Goal: Information Seeking & Learning: Learn about a topic

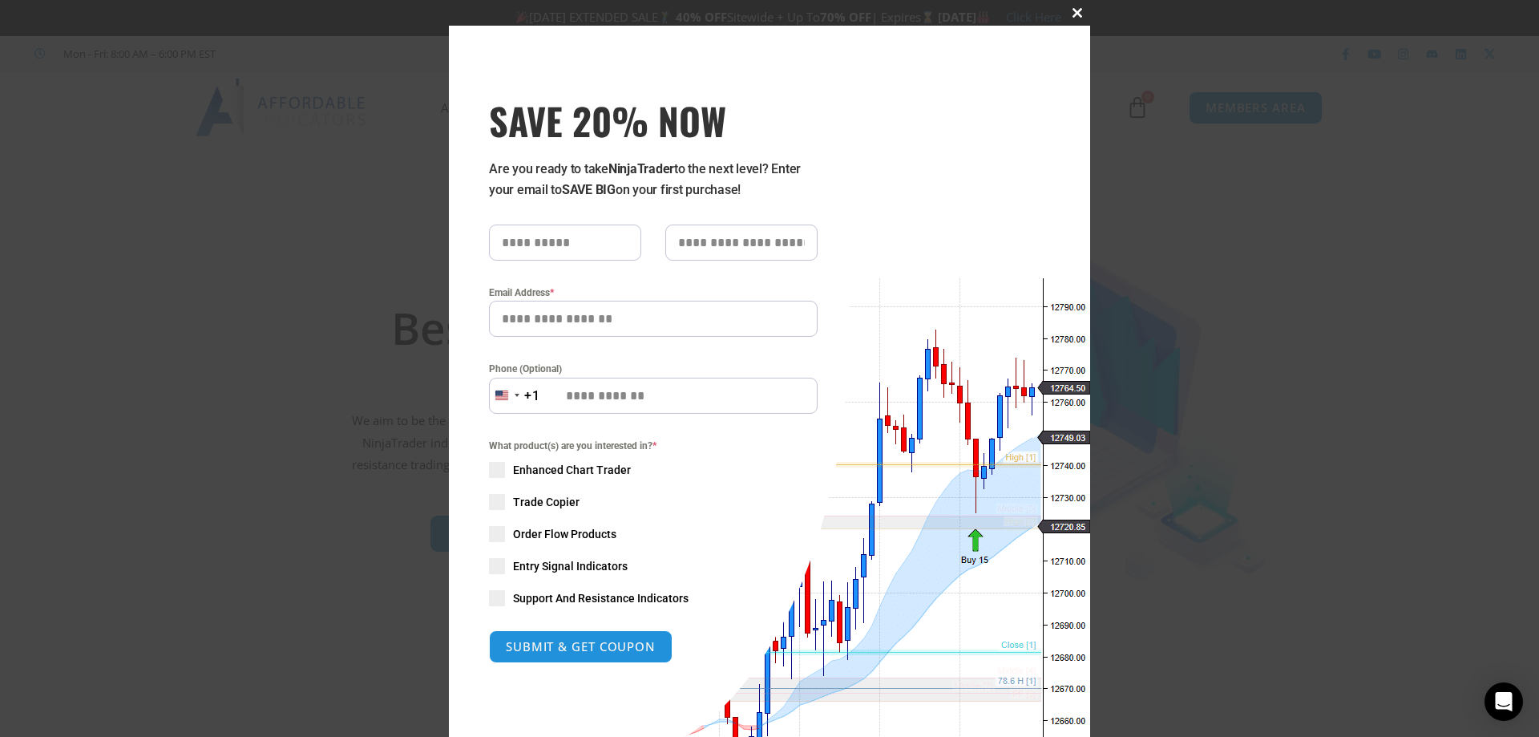
click at [1078, 8] on span at bounding box center [1078, 13] width 26 height 10
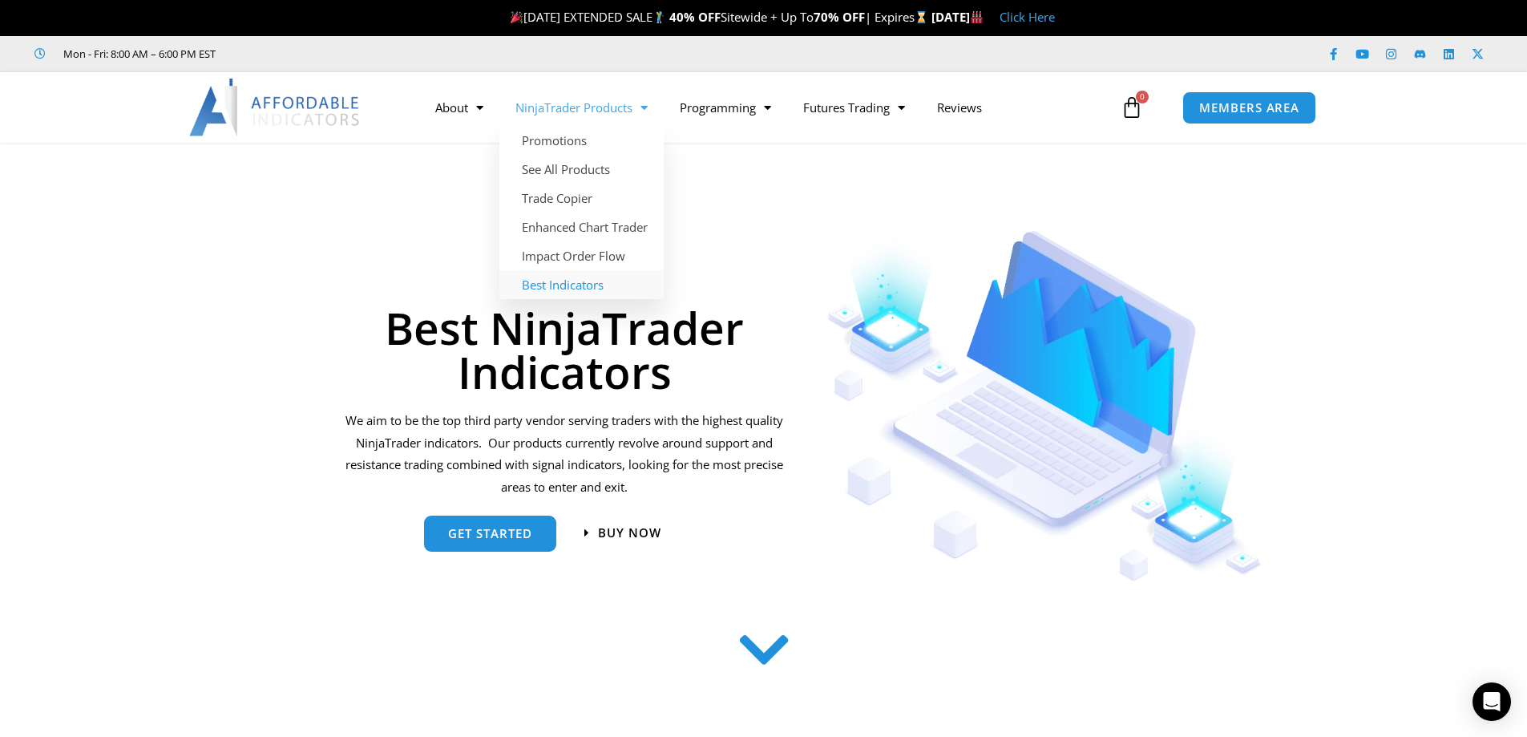
click at [578, 286] on link "Best Indicators" at bounding box center [581, 284] width 164 height 29
click at [608, 166] on link "See All Products" at bounding box center [581, 169] width 164 height 29
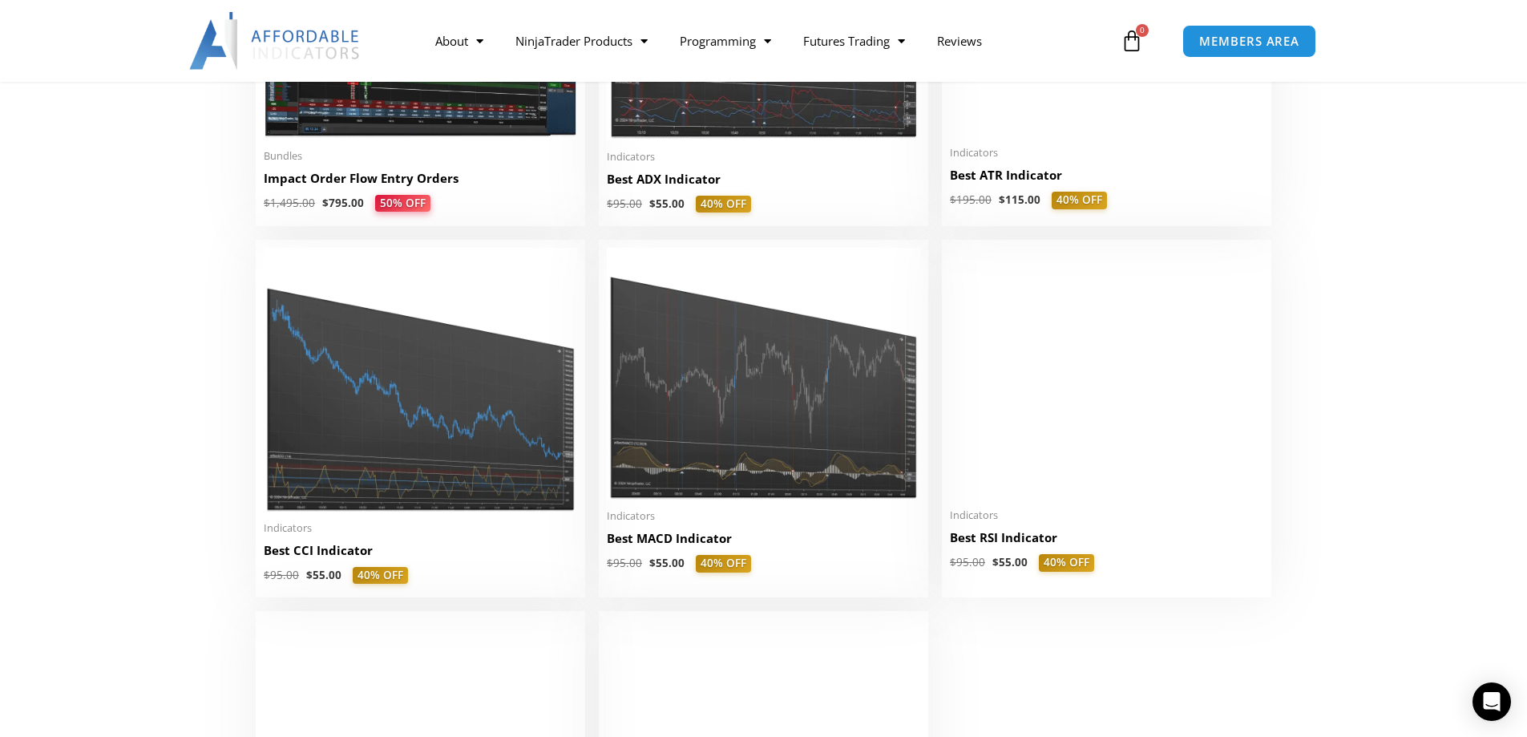
scroll to position [3207, 0]
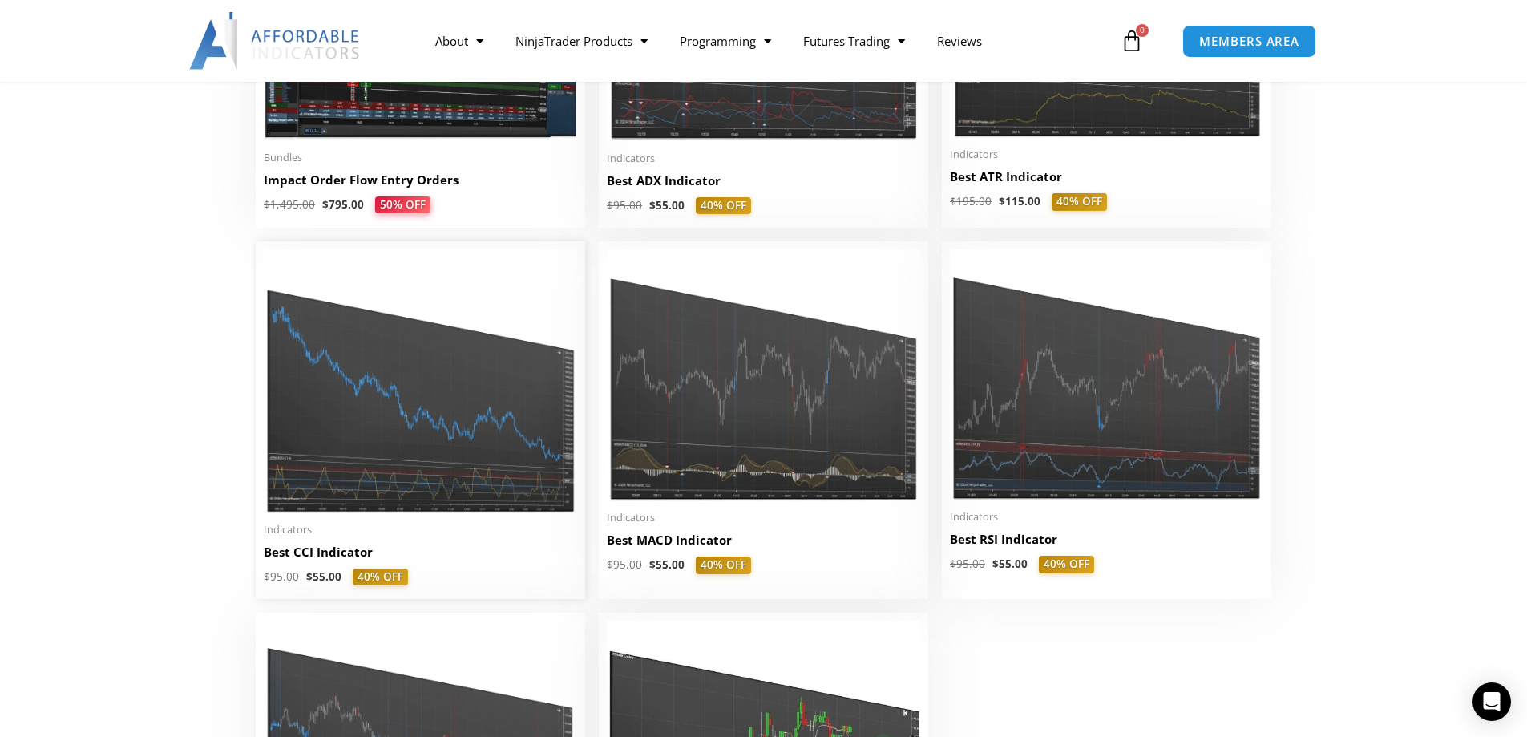
click at [389, 478] on img at bounding box center [420, 381] width 313 height 264
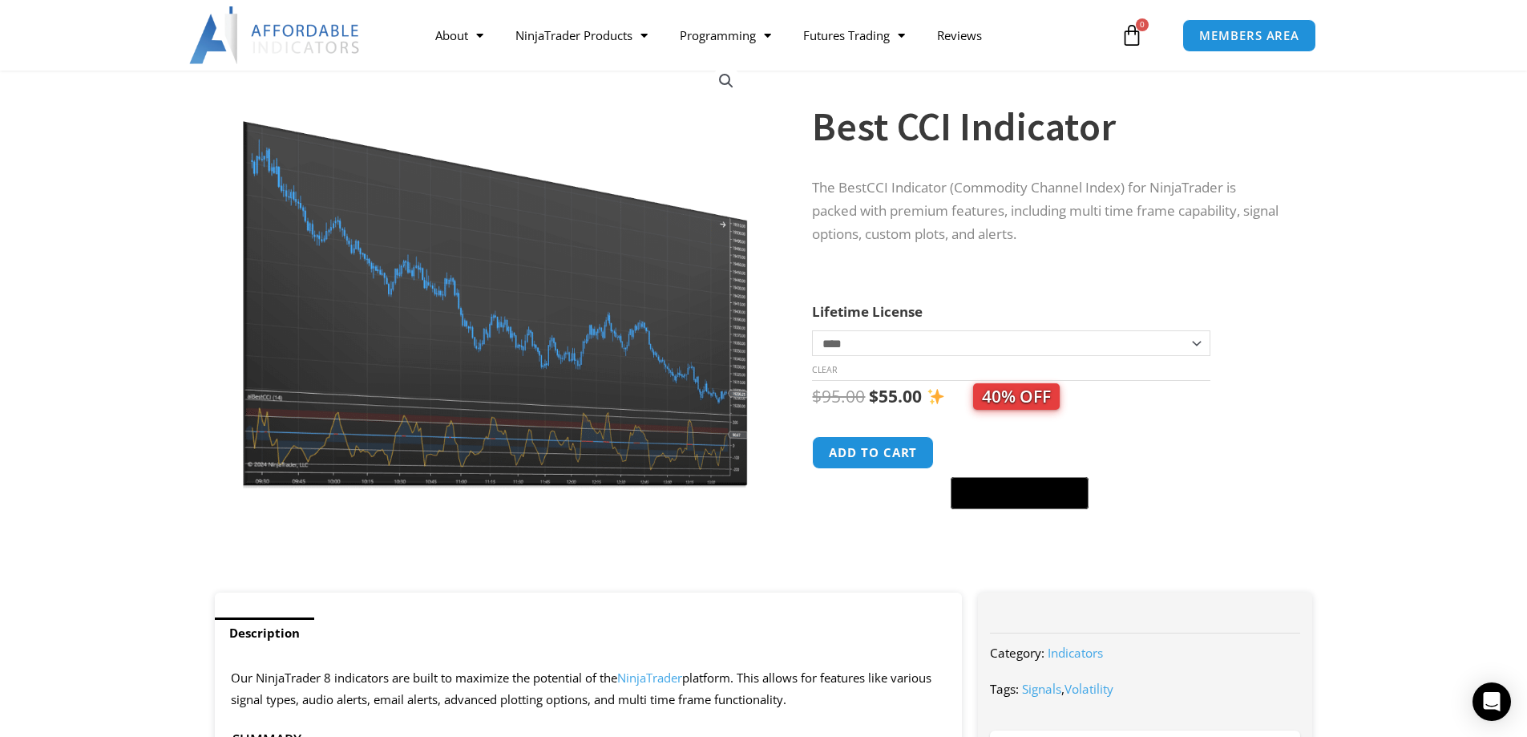
scroll to position [80, 0]
